Goal: Find contact information: Obtain details needed to contact an individual or organization

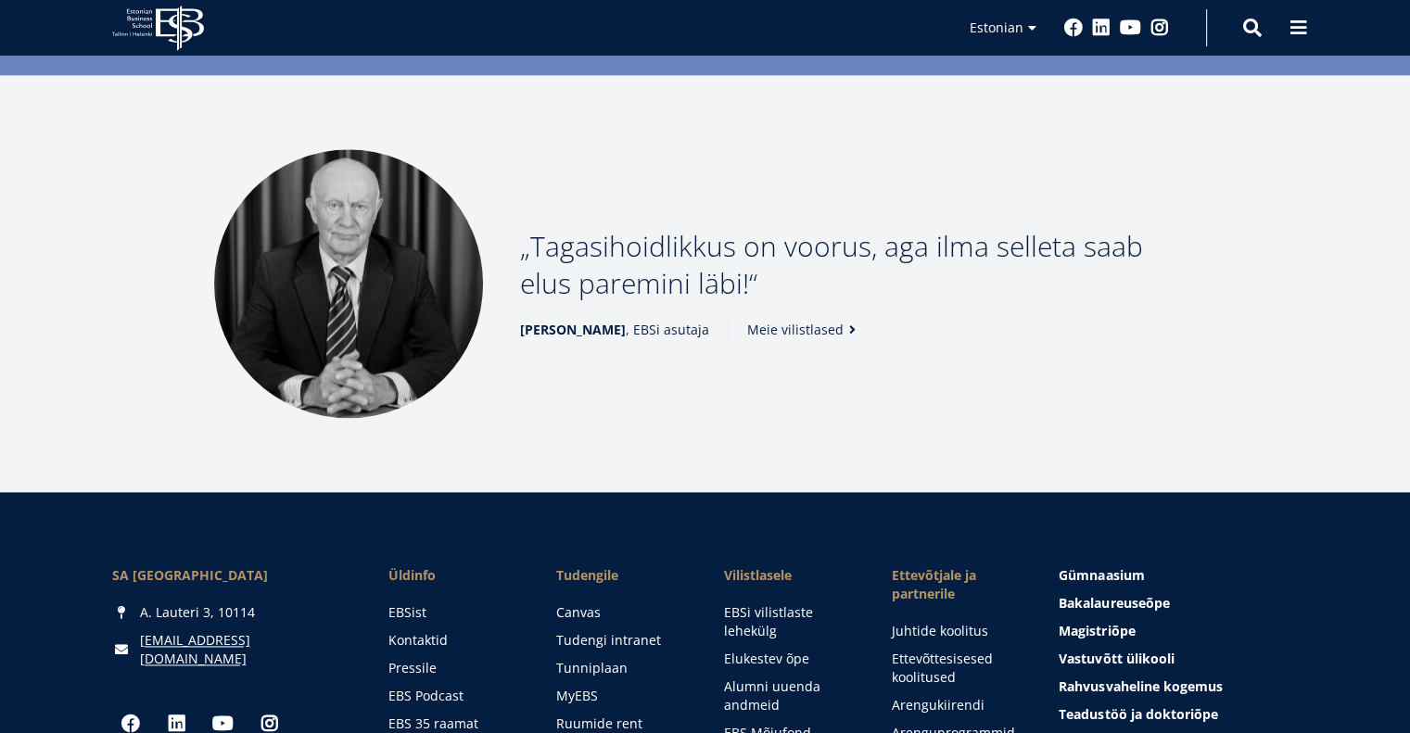
scroll to position [2410, 0]
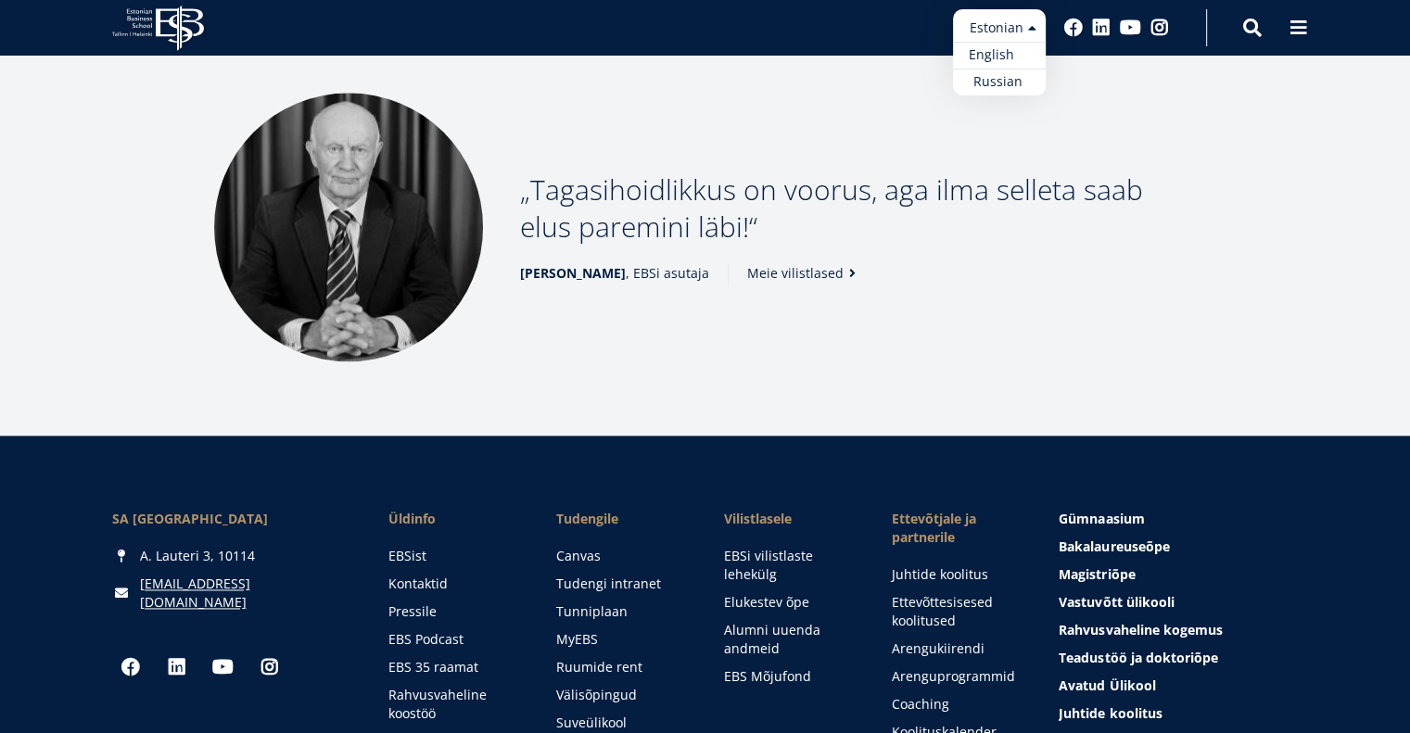
click at [1018, 51] on link "English" at bounding box center [999, 55] width 93 height 27
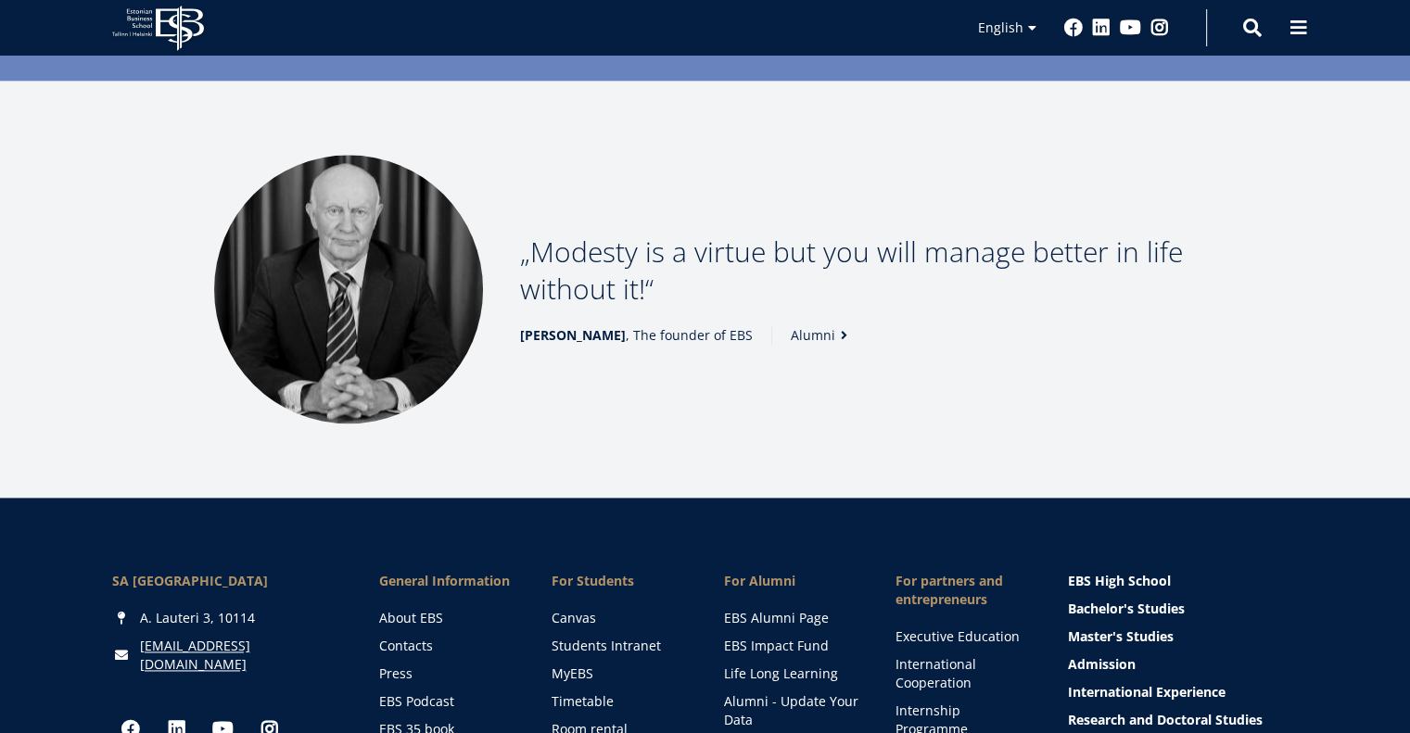
scroll to position [2718, 0]
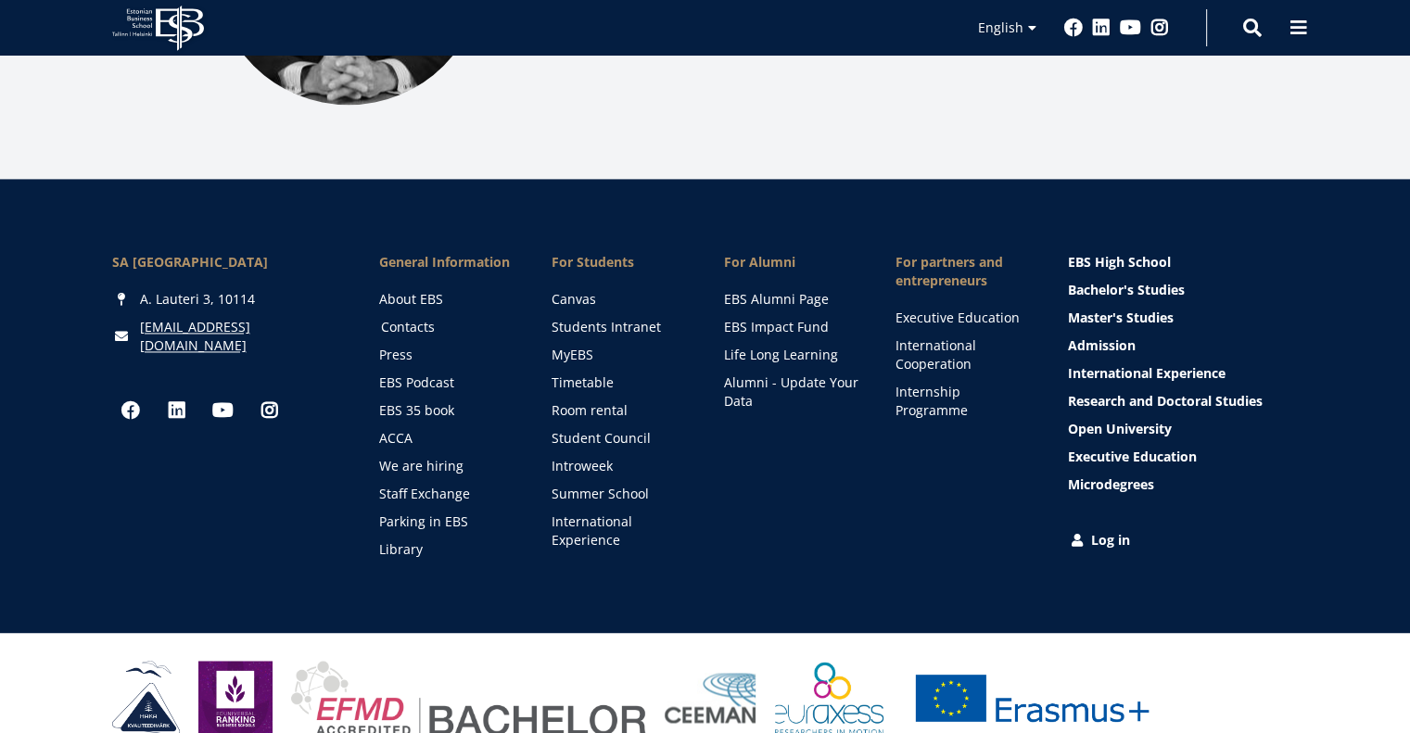
click at [387, 318] on link "Contacts" at bounding box center [448, 327] width 135 height 19
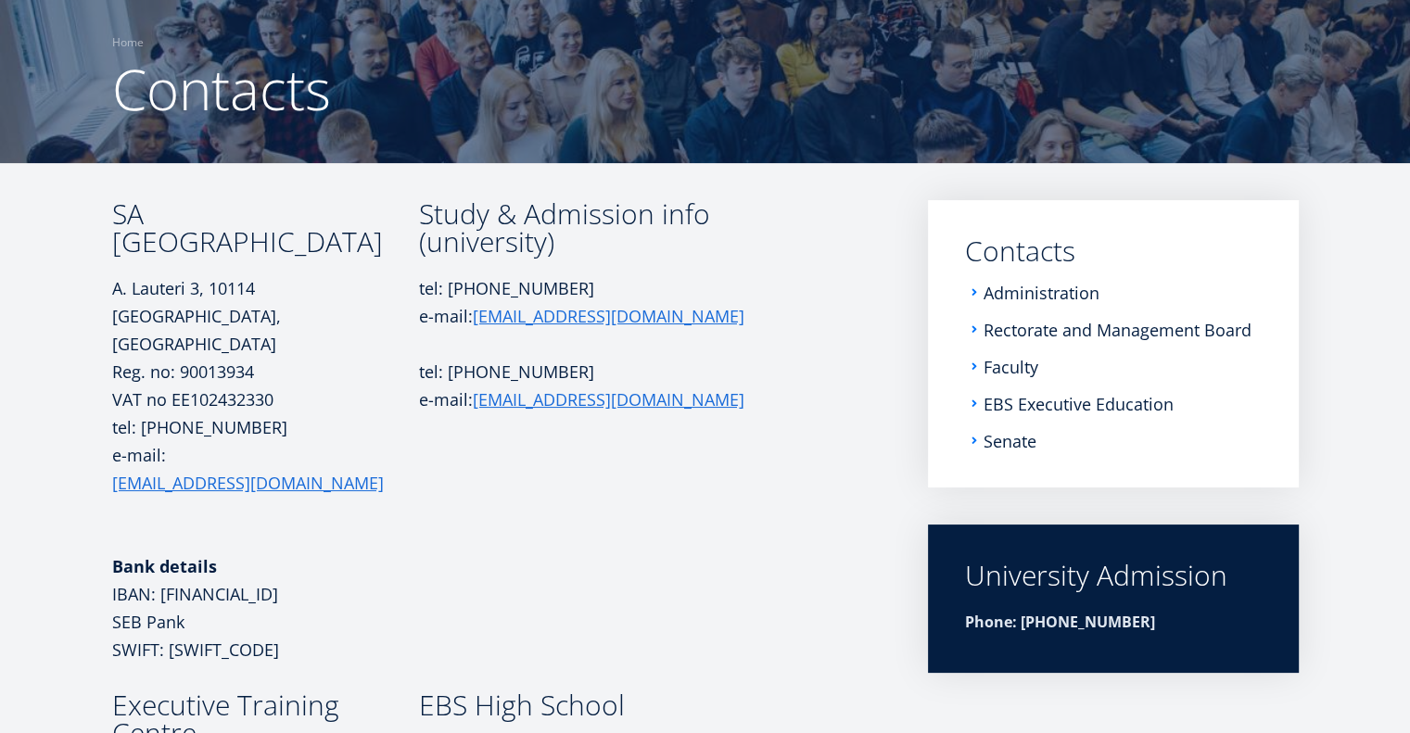
scroll to position [130, 0]
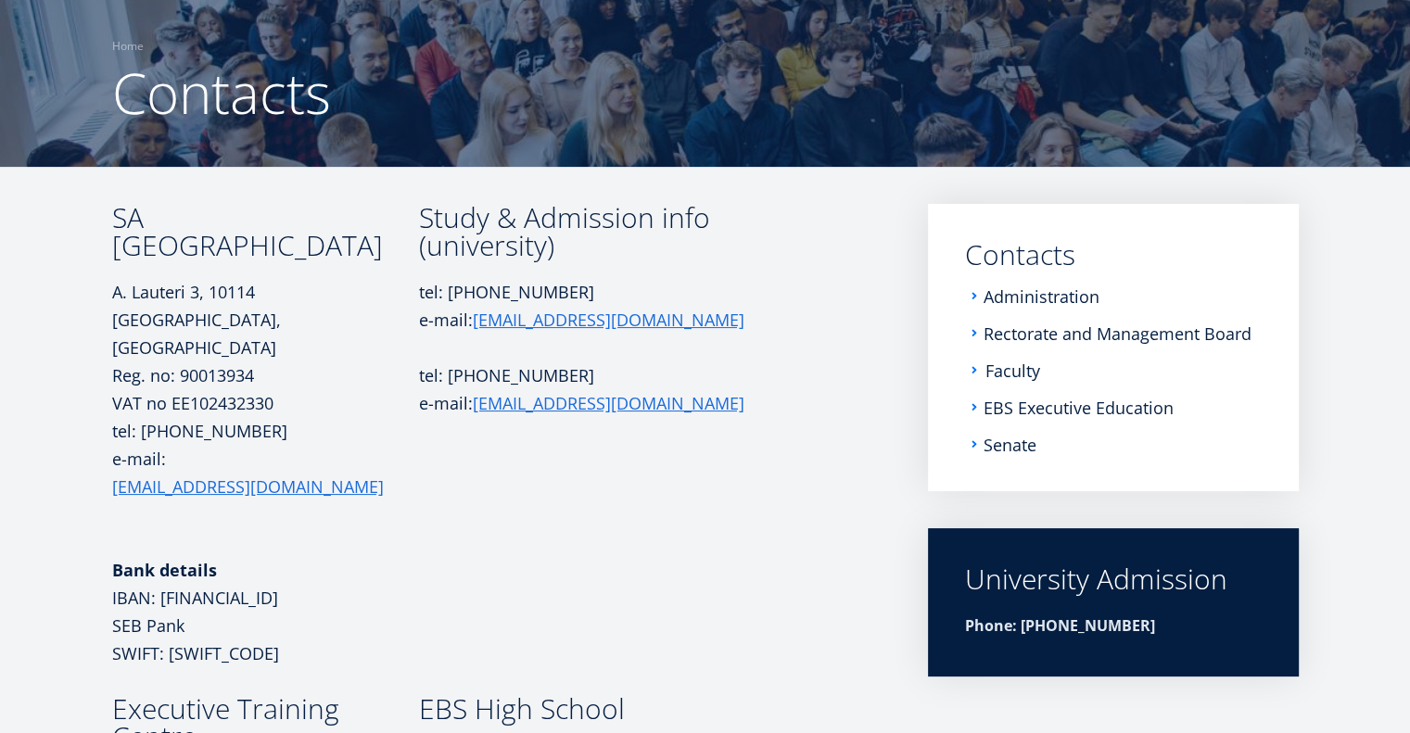
click at [1015, 374] on link "Faculty" at bounding box center [1012, 371] width 55 height 19
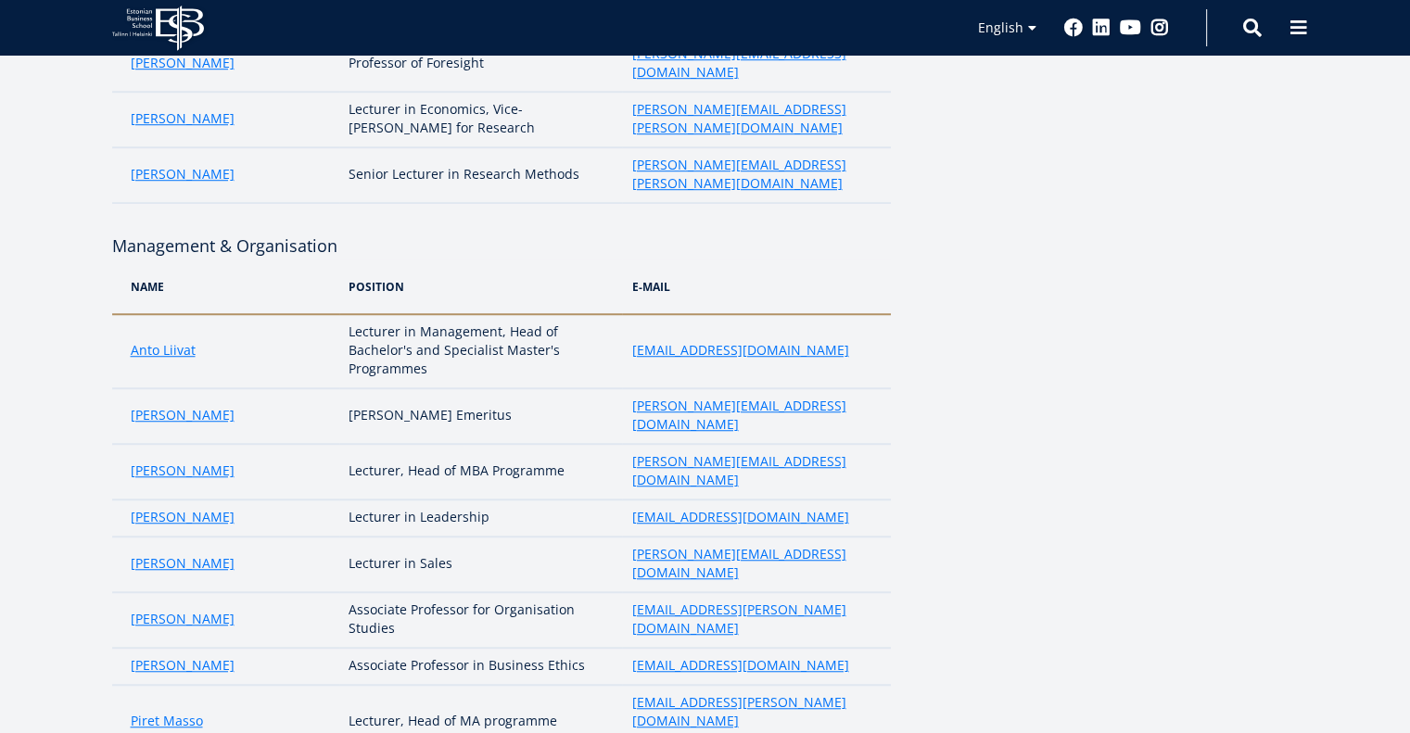
scroll to position [1390, 0]
